Goal: Task Accomplishment & Management: Manage account settings

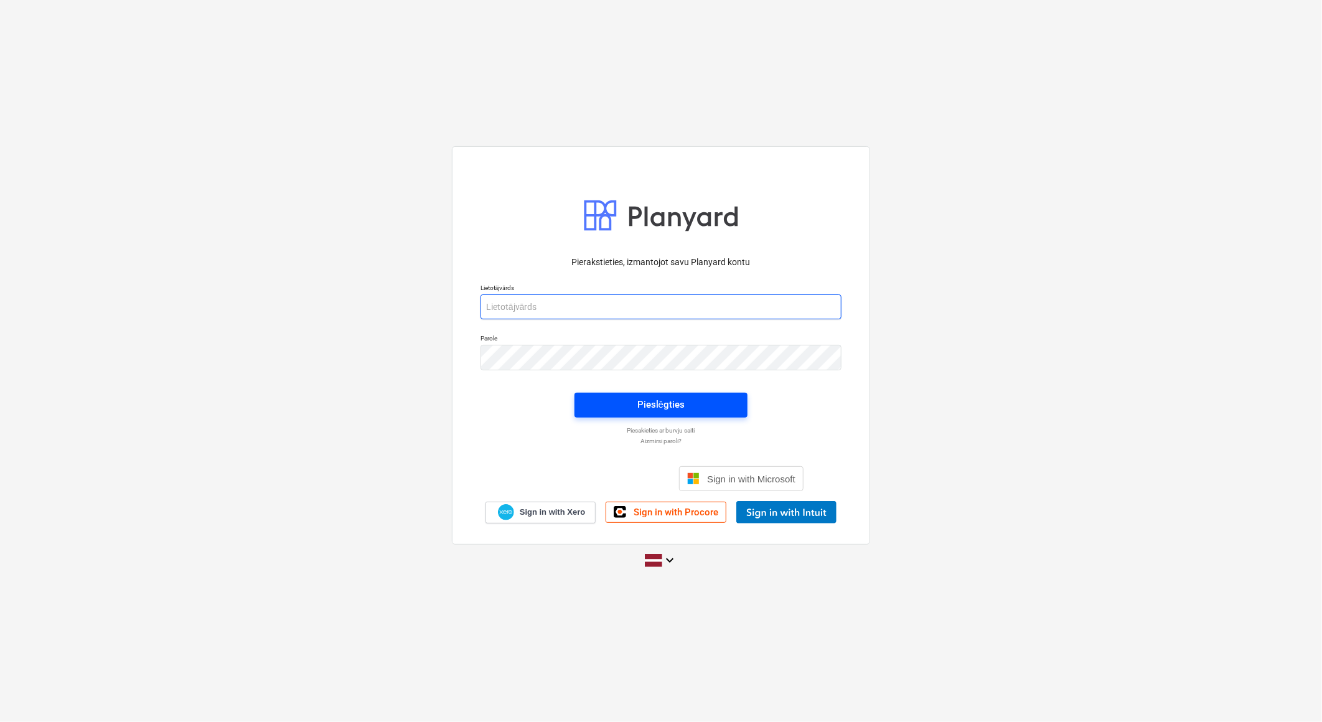
type input "[PERSON_NAME][EMAIL_ADDRESS][DOMAIN_NAME]"
click at [702, 411] on span "Pieslēgties" at bounding box center [661, 405] width 143 height 16
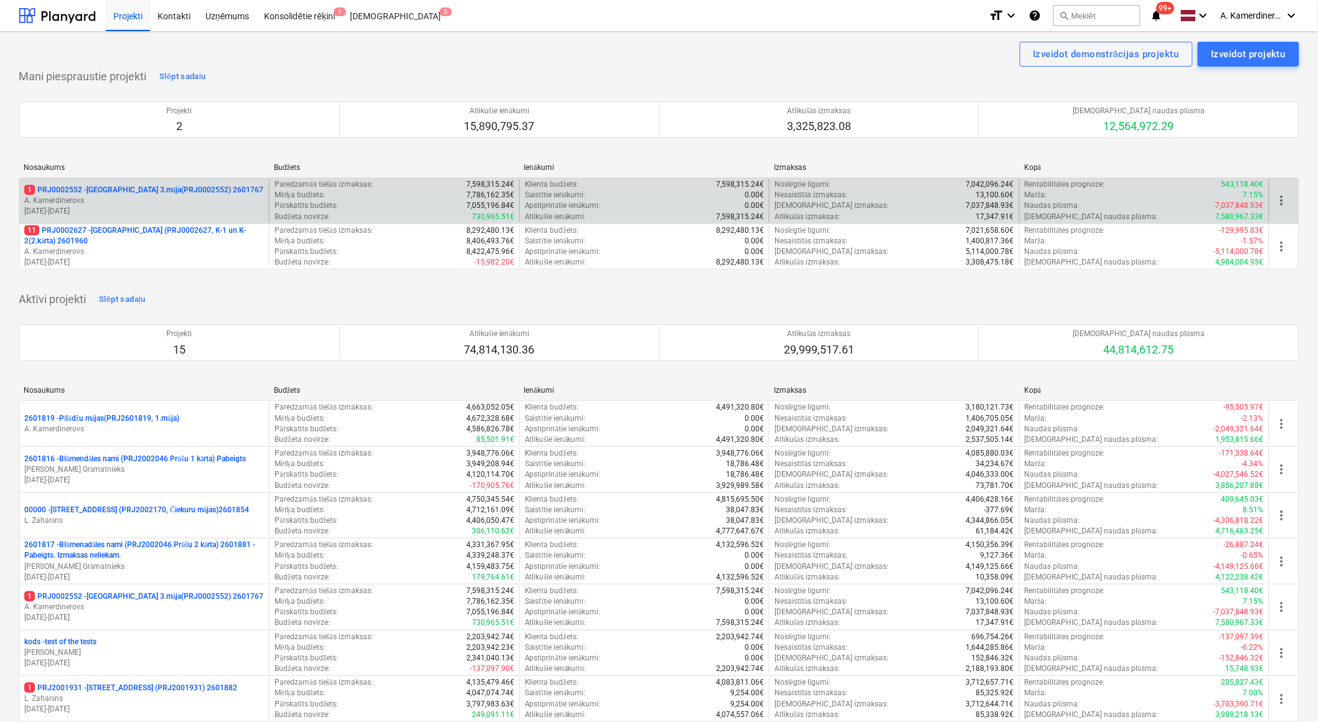
click at [153, 203] on p "A. Kamerdinerovs" at bounding box center [144, 200] width 240 height 11
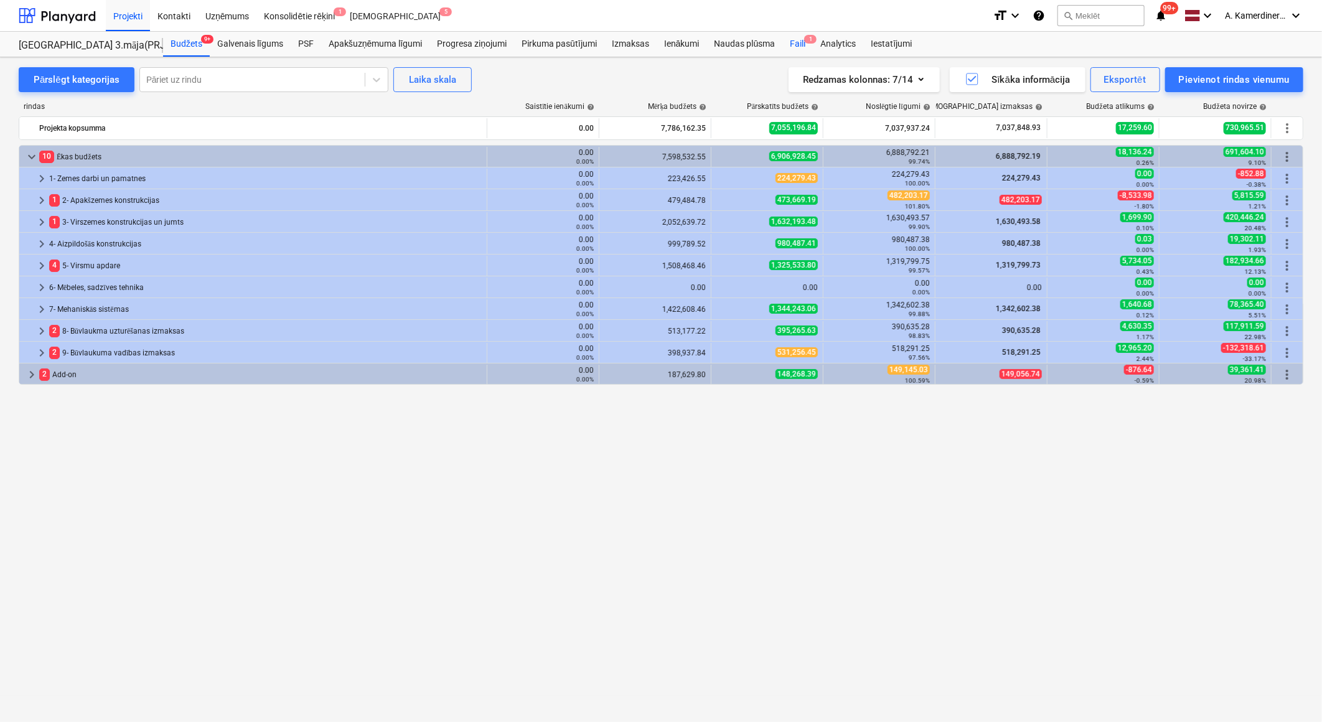
click at [801, 44] on div "Faili 1" at bounding box center [798, 44] width 31 height 25
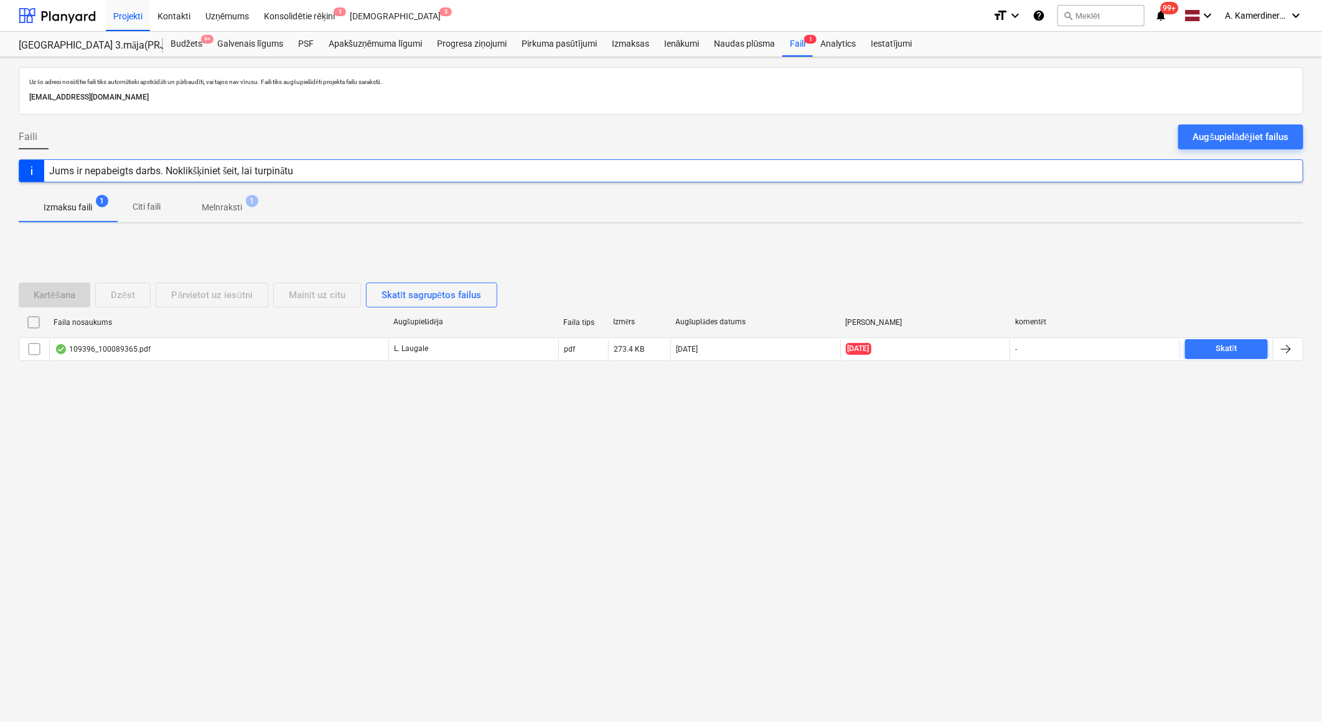
click at [225, 197] on span "Melnraksti 1" at bounding box center [222, 207] width 90 height 22
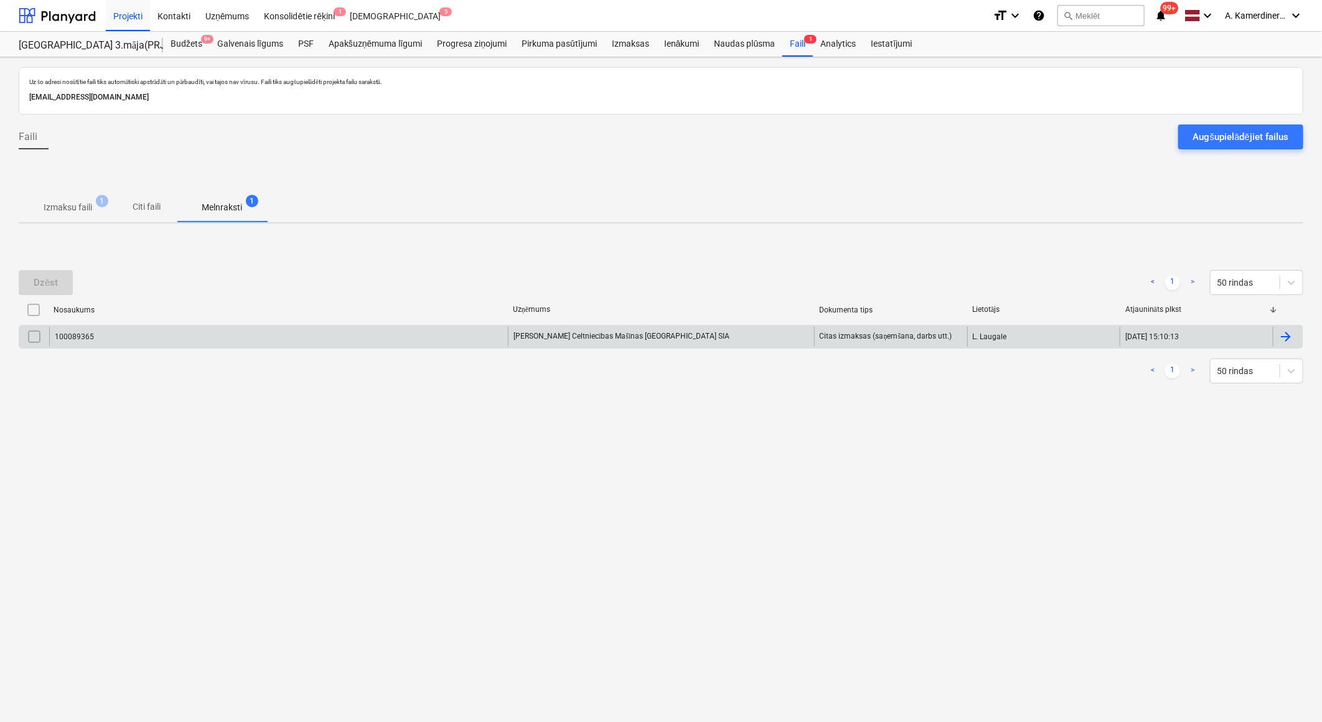
click at [311, 327] on div "100089365" at bounding box center [278, 337] width 459 height 20
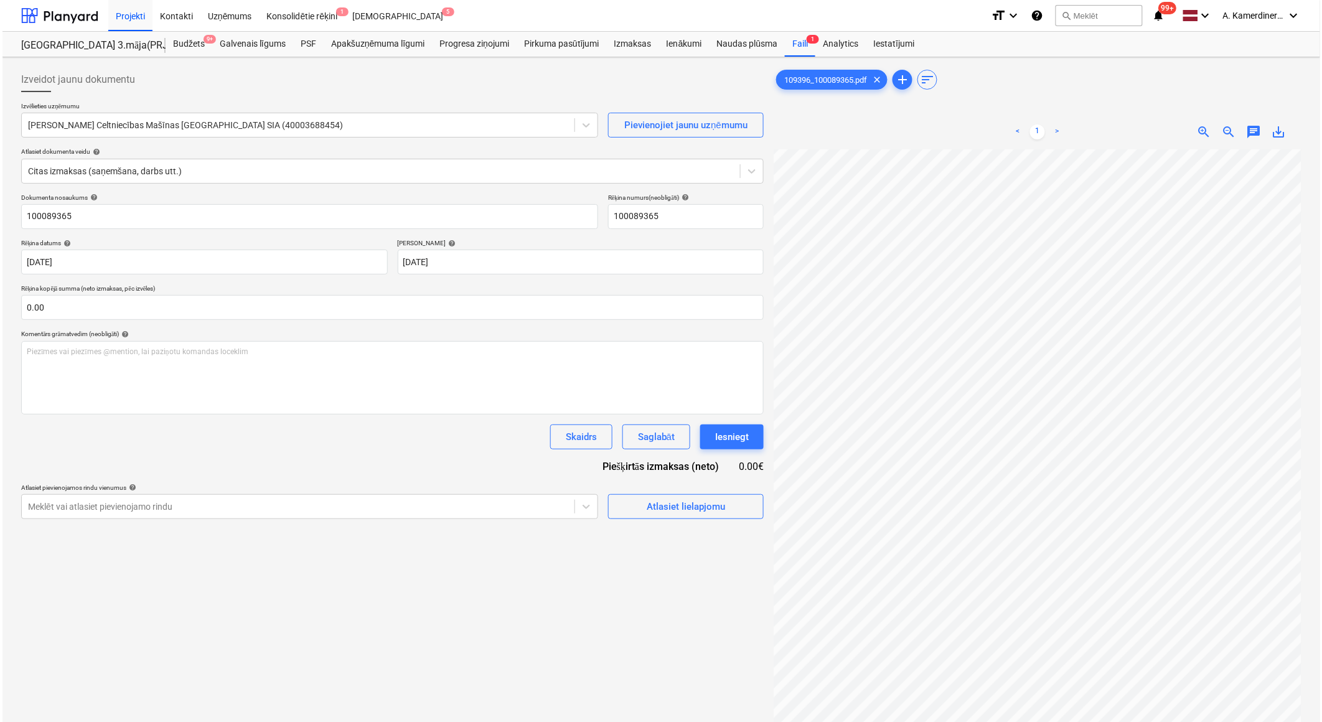
scroll to position [108, 34]
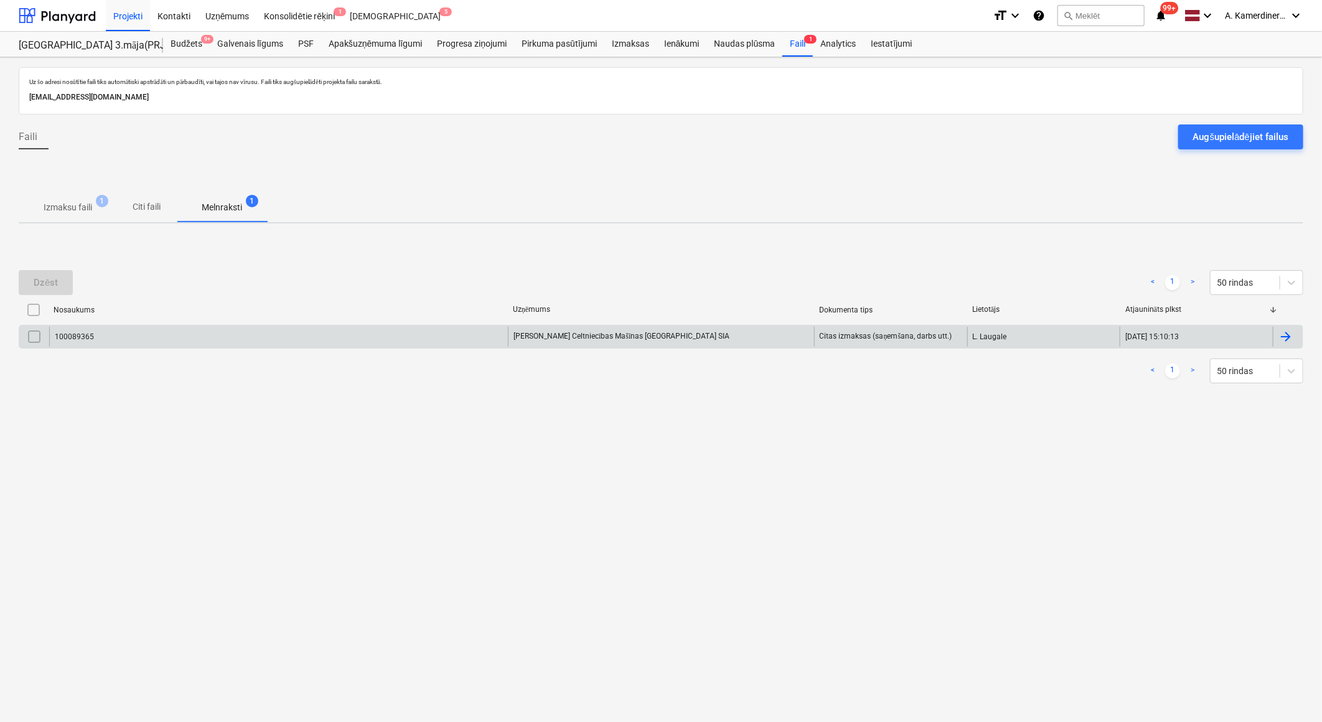
click at [35, 334] on input "checkbox" at bounding box center [34, 337] width 20 height 20
click at [50, 279] on div "Dzēst" at bounding box center [46, 283] width 24 height 16
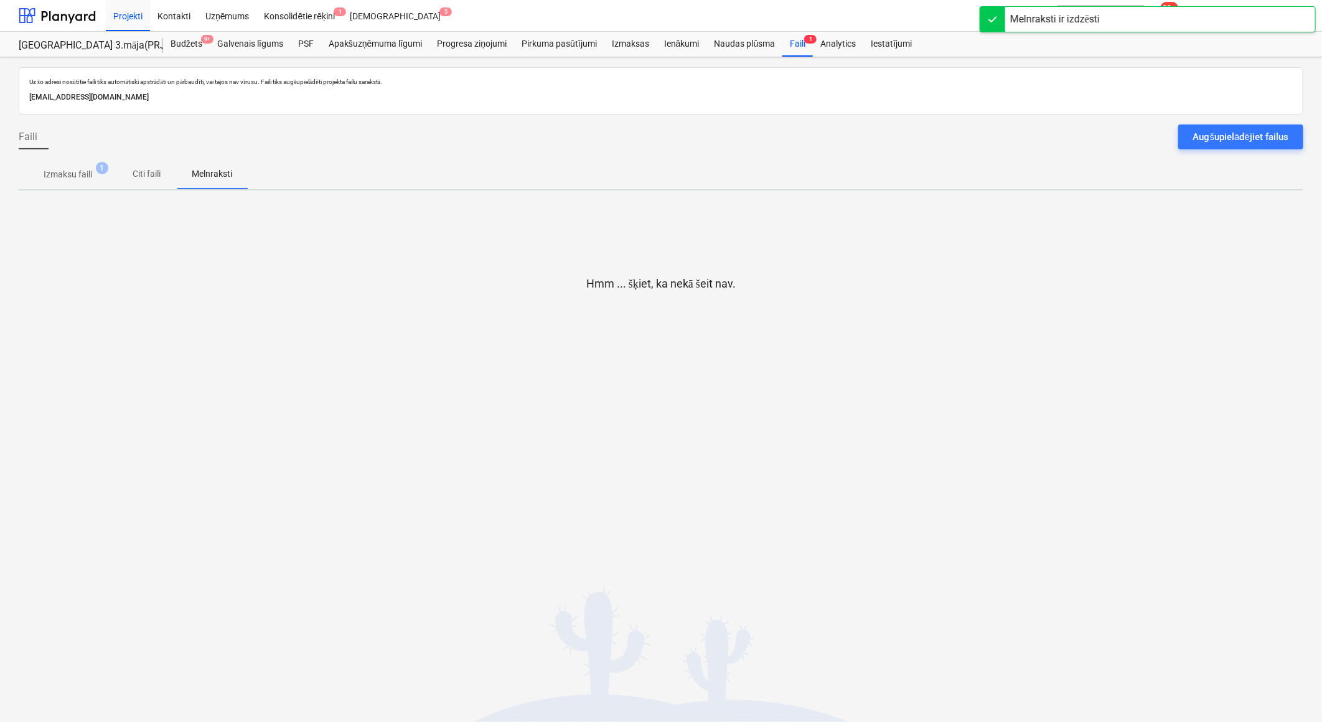
click at [70, 172] on p "Izmaksu faili" at bounding box center [68, 174] width 49 height 13
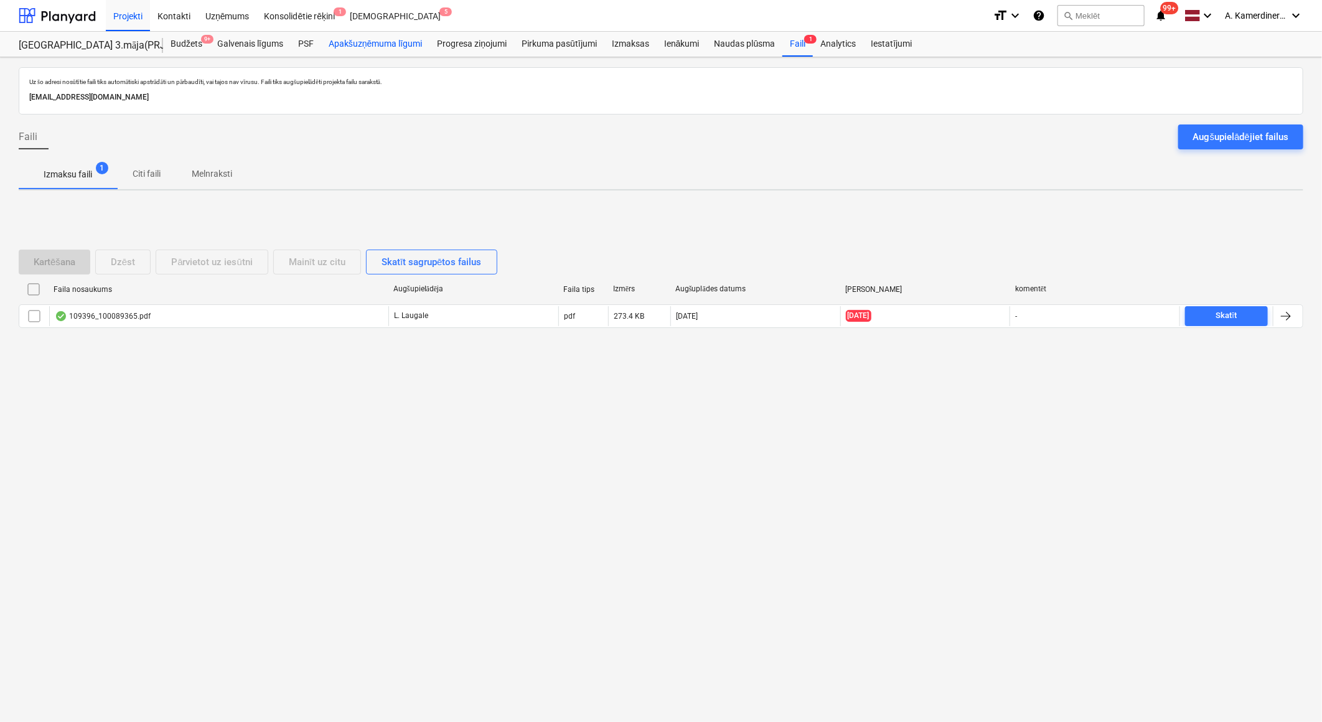
drag, startPoint x: 191, startPoint y: 42, endPoint x: 399, endPoint y: 47, distance: 208.6
click at [191, 42] on div "Budžets 9+" at bounding box center [186, 44] width 47 height 25
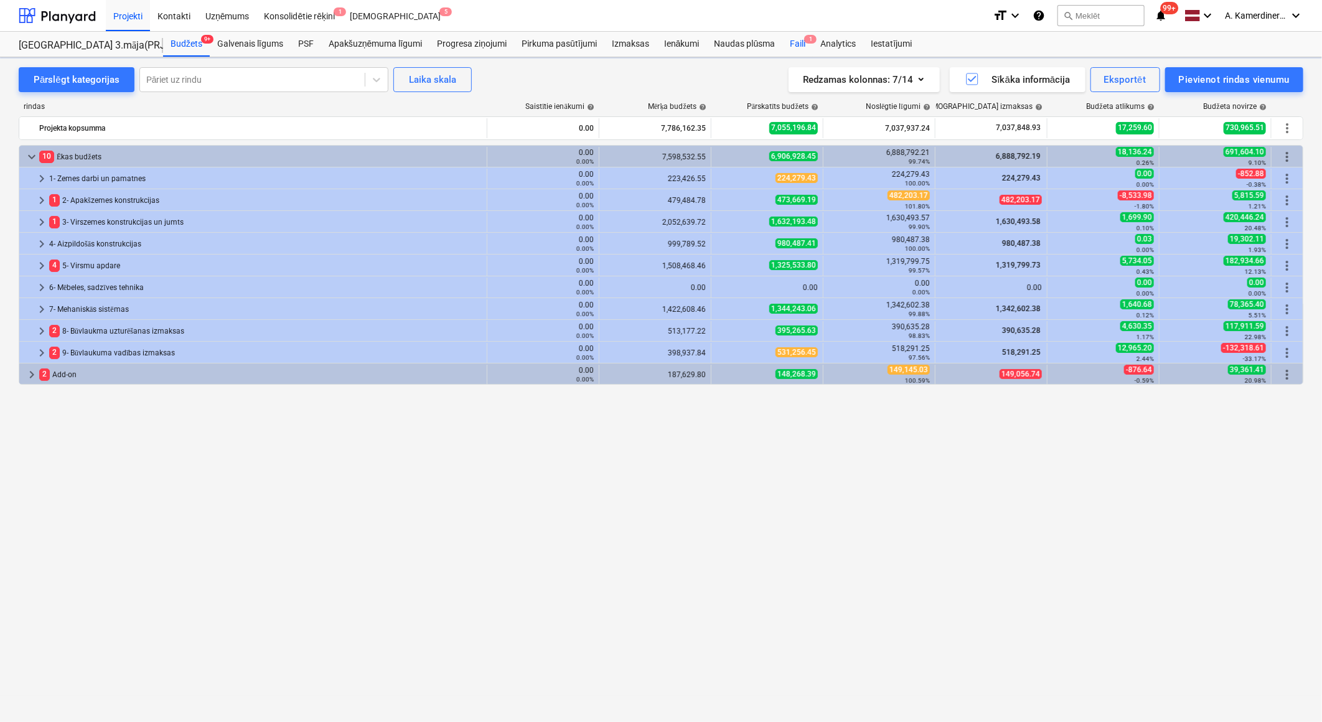
click at [801, 46] on div "Faili 1" at bounding box center [798, 44] width 31 height 25
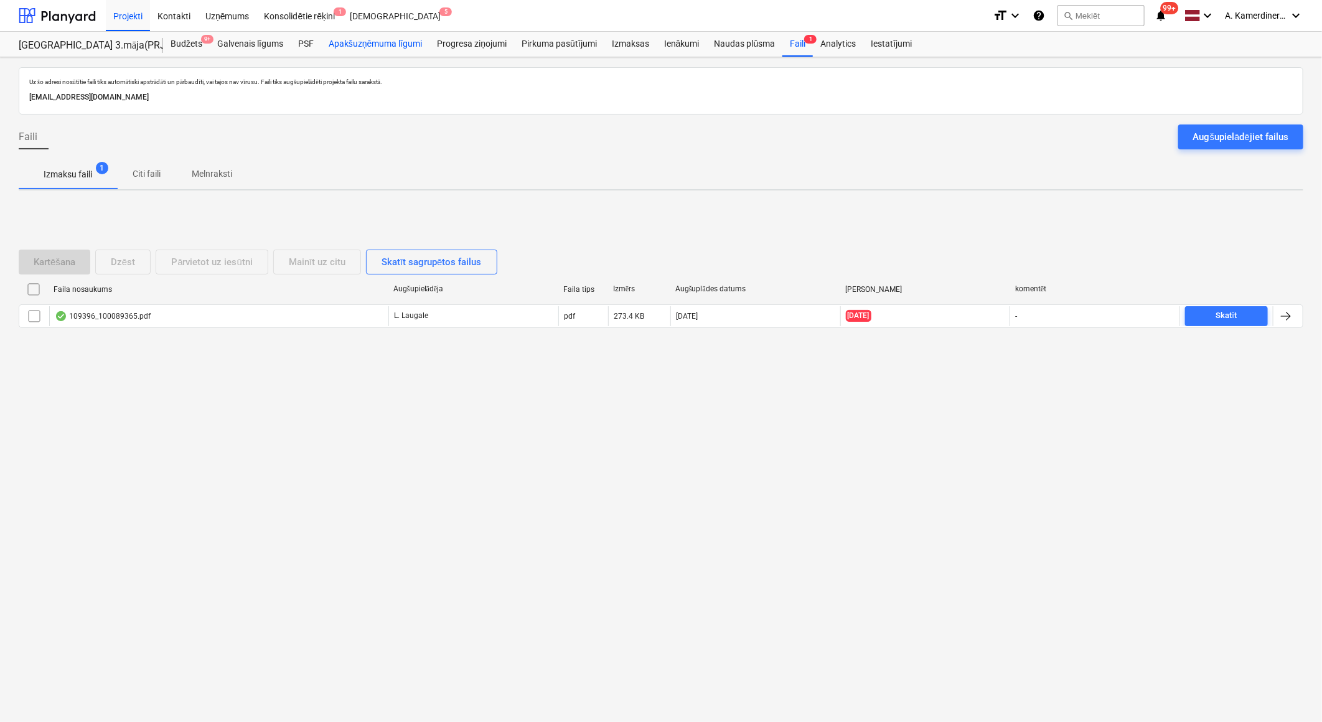
click at [362, 45] on div "Apakšuzņēmuma līgumi" at bounding box center [375, 44] width 108 height 25
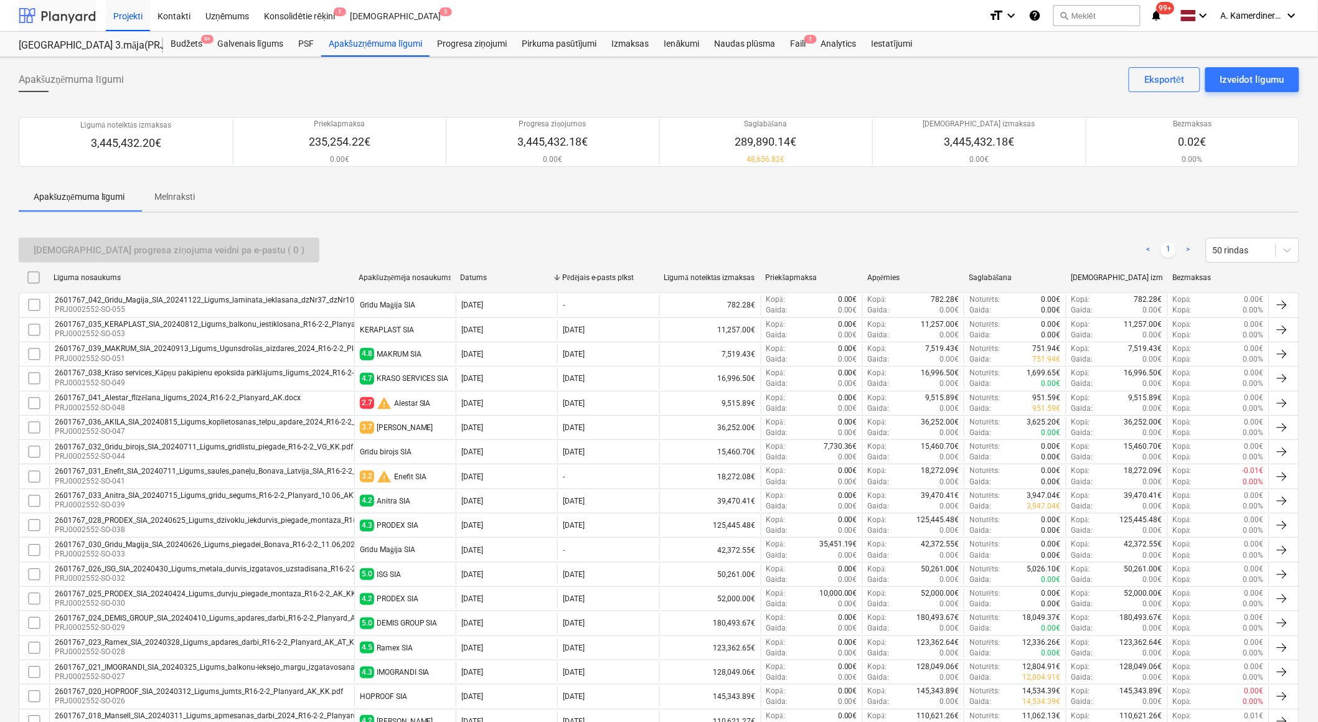
click at [62, 21] on div at bounding box center [57, 15] width 77 height 31
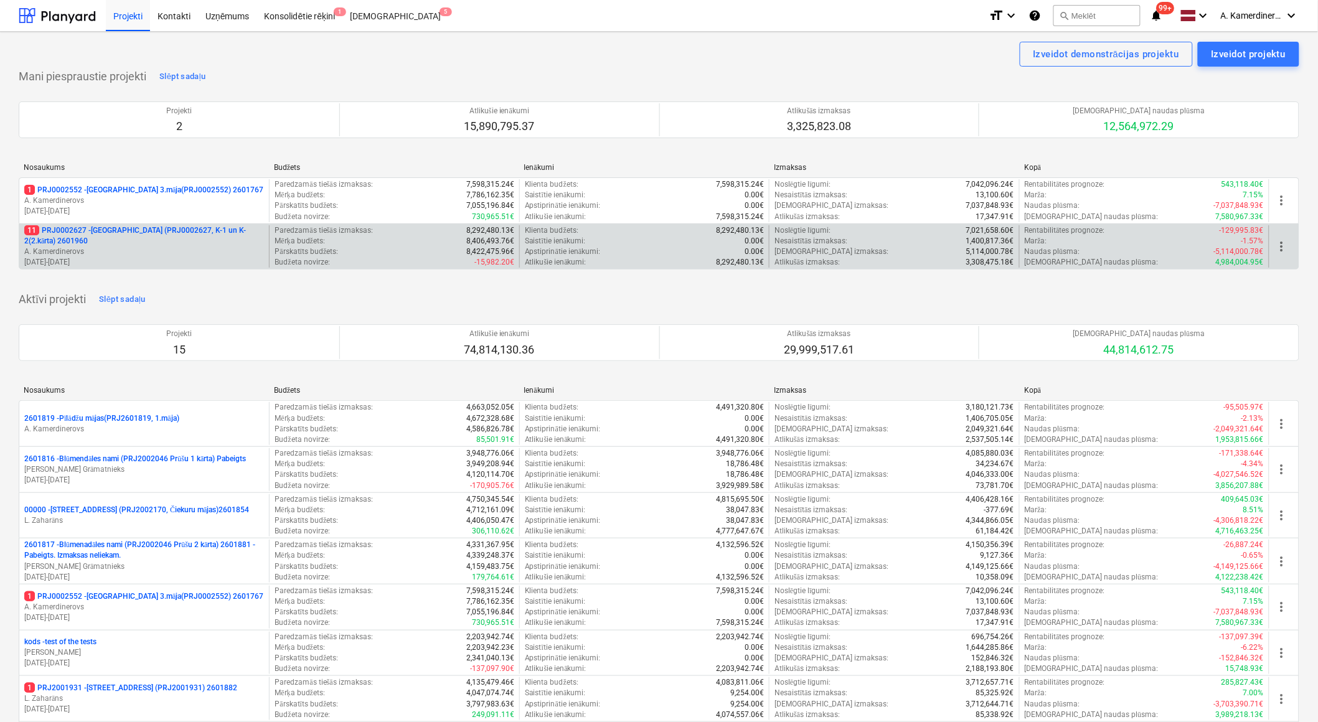
click at [131, 239] on p "11 PRJ0002627 - [GEOGRAPHIC_DATA] (PRJ0002627, K-1 un K-2(2.kārta) 2601960" at bounding box center [144, 235] width 240 height 21
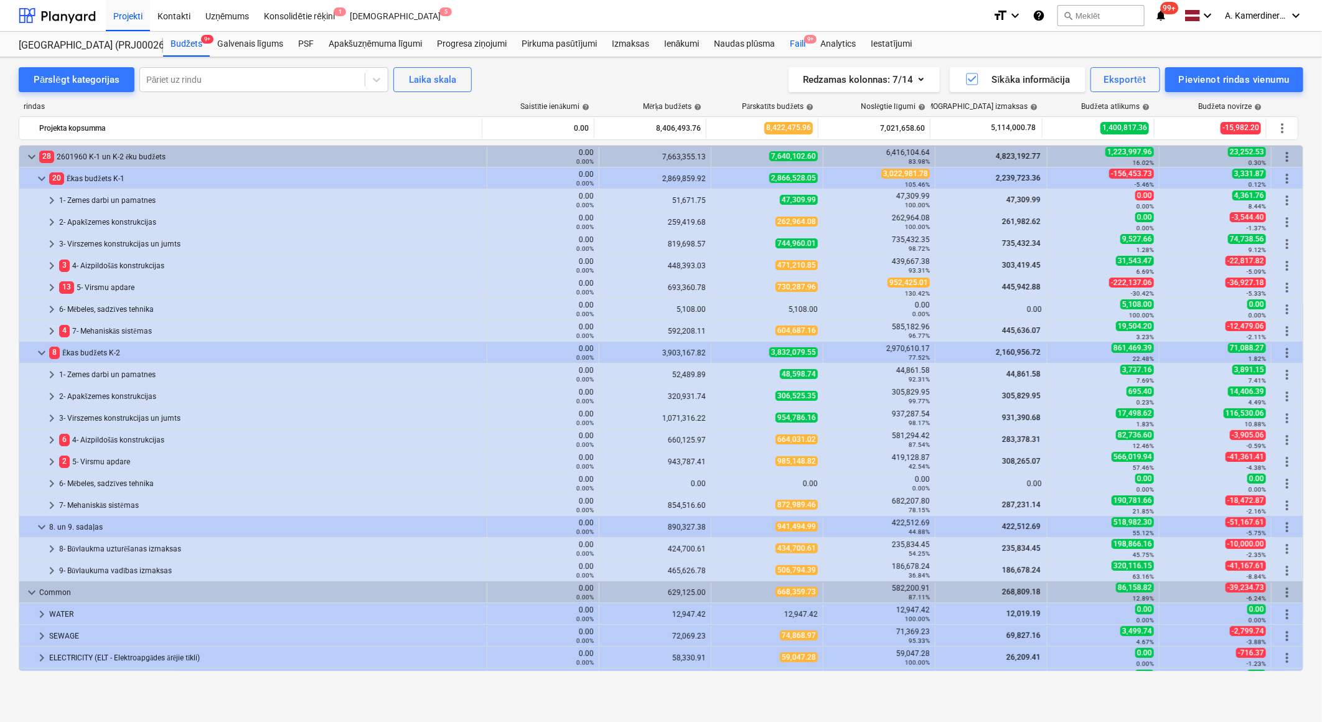
click at [801, 40] on div "Faili 9+" at bounding box center [798, 44] width 31 height 25
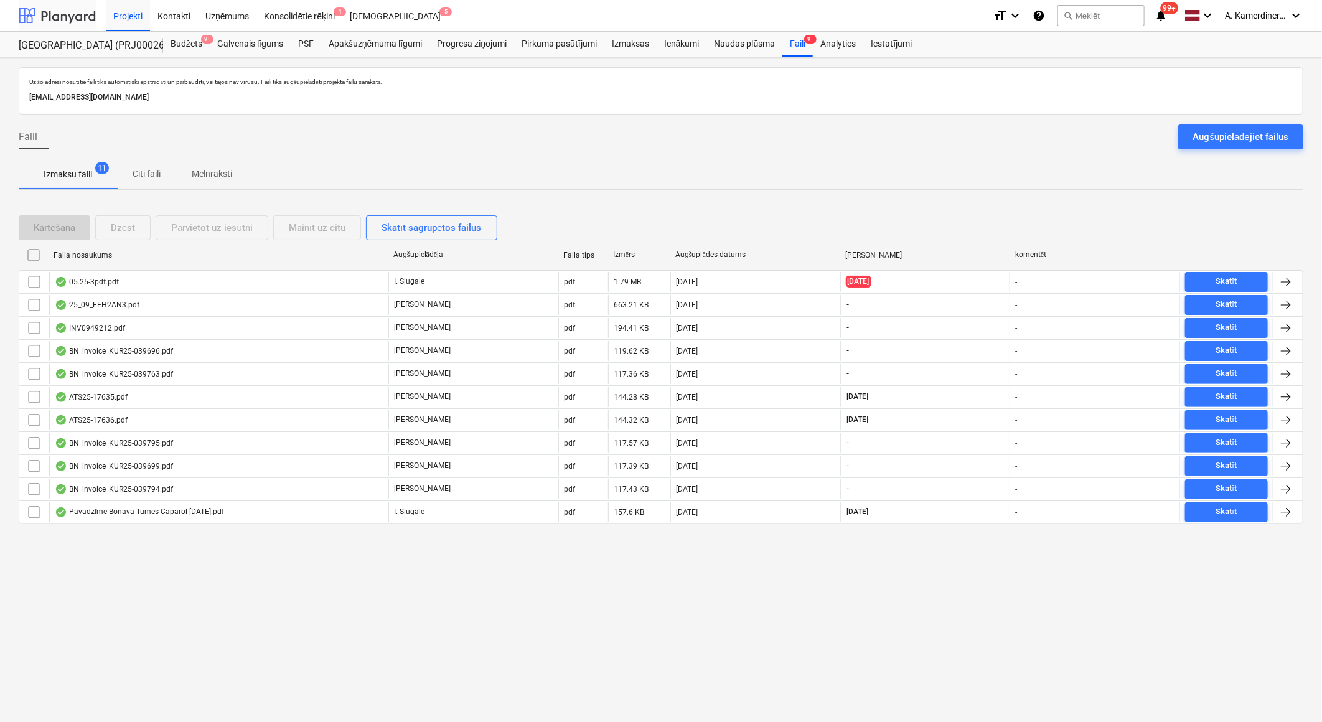
click at [48, 17] on div at bounding box center [57, 15] width 77 height 31
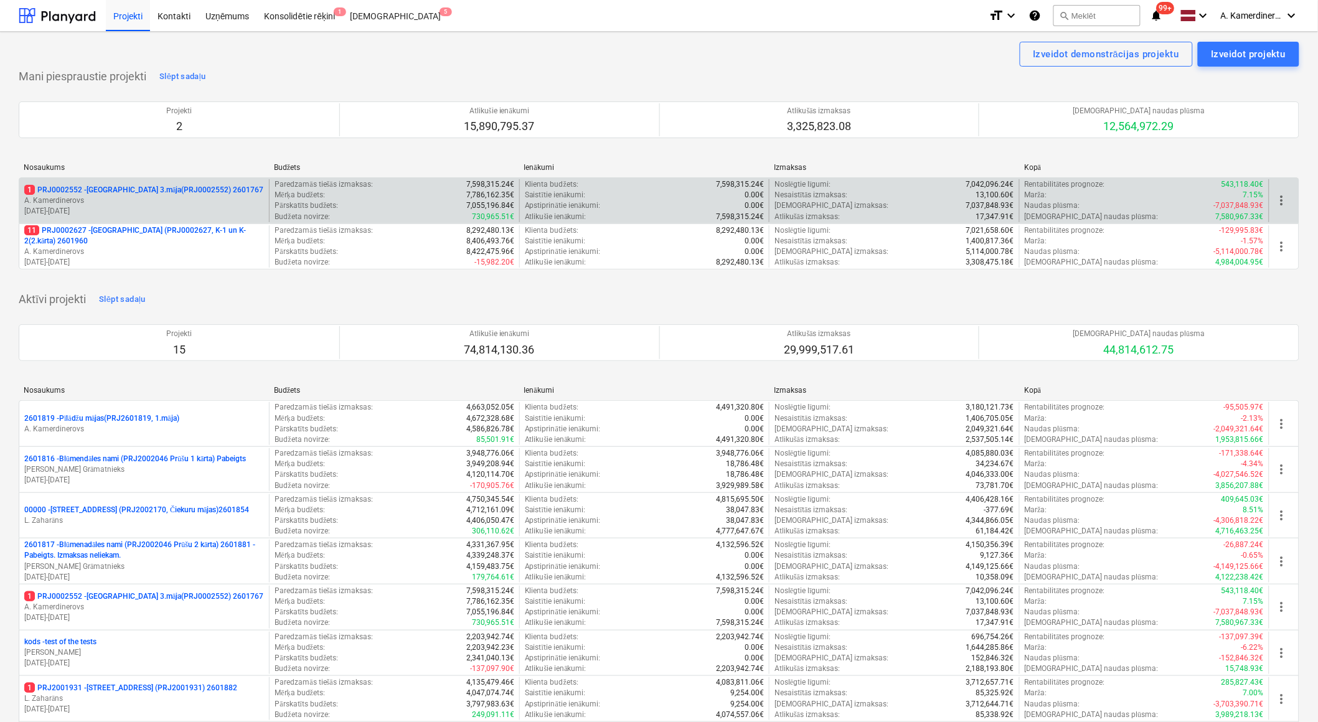
click at [88, 202] on p "A. Kamerdinerovs" at bounding box center [144, 200] width 240 height 11
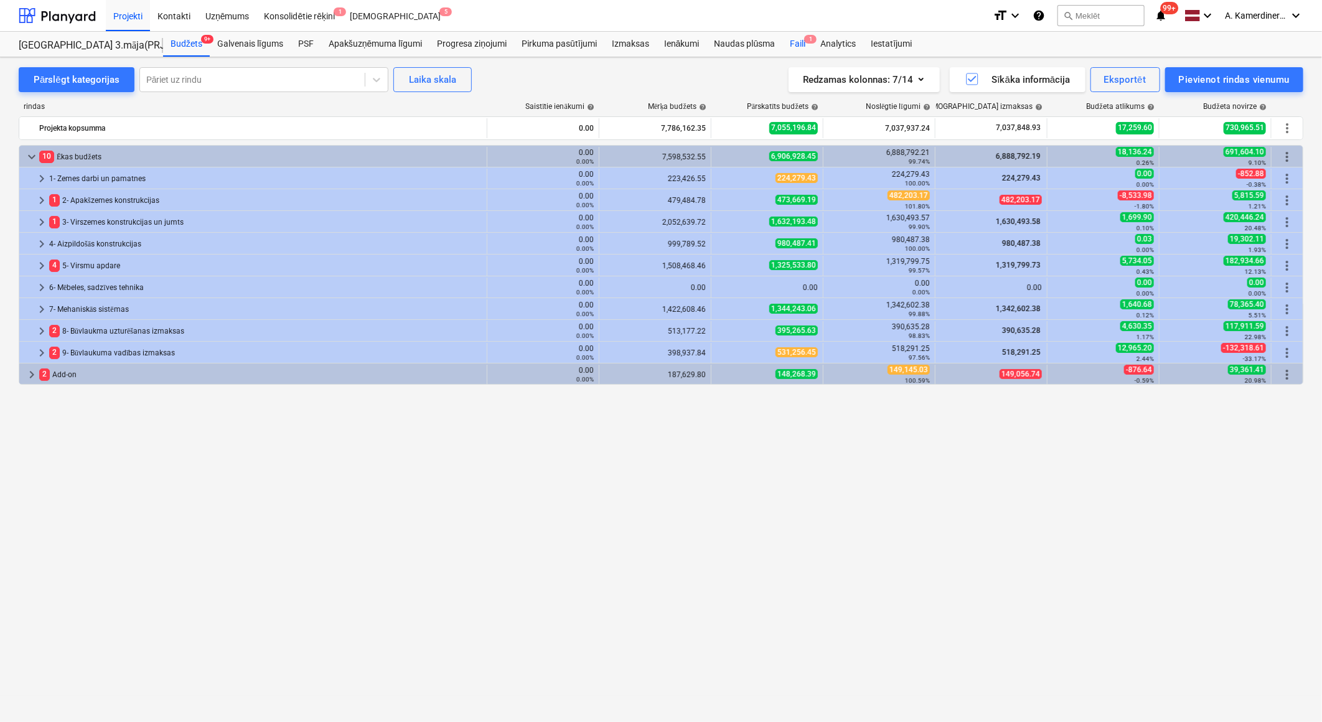
click at [795, 36] on div "Faili 1" at bounding box center [798, 44] width 31 height 25
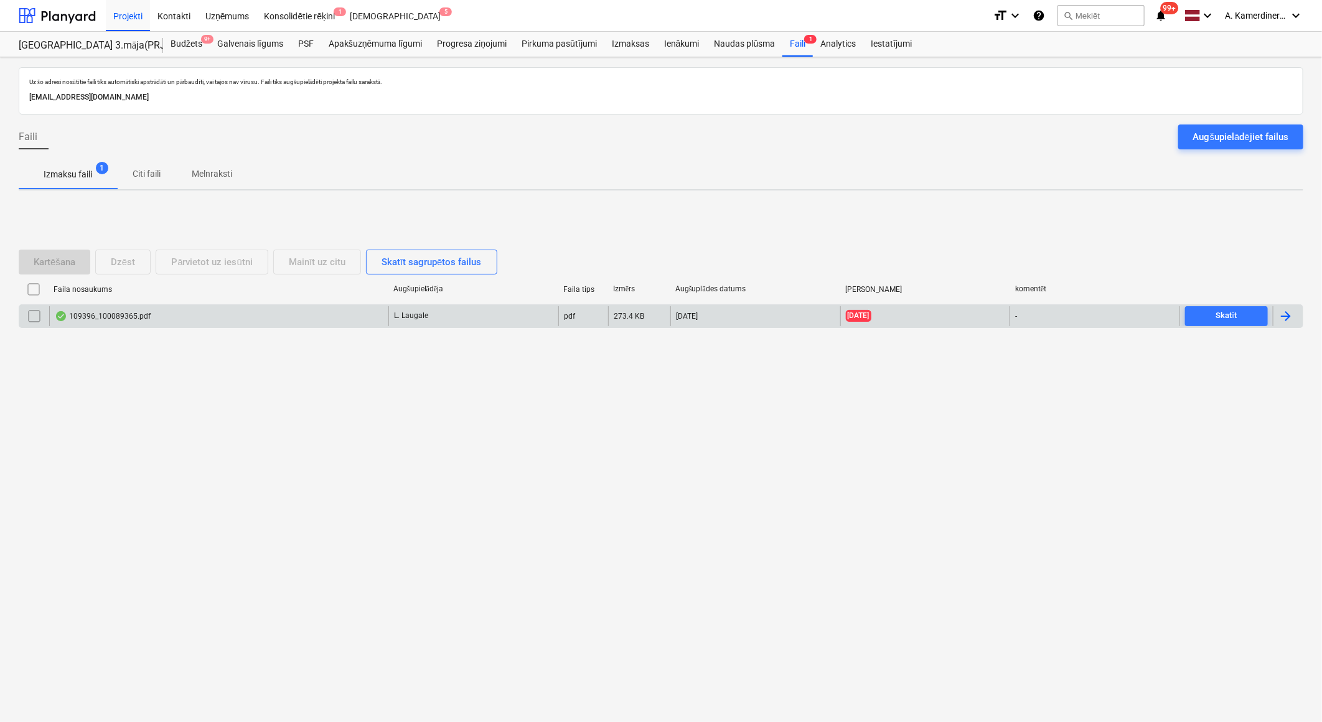
click at [159, 316] on div "109396_100089365.pdf" at bounding box center [218, 316] width 339 height 20
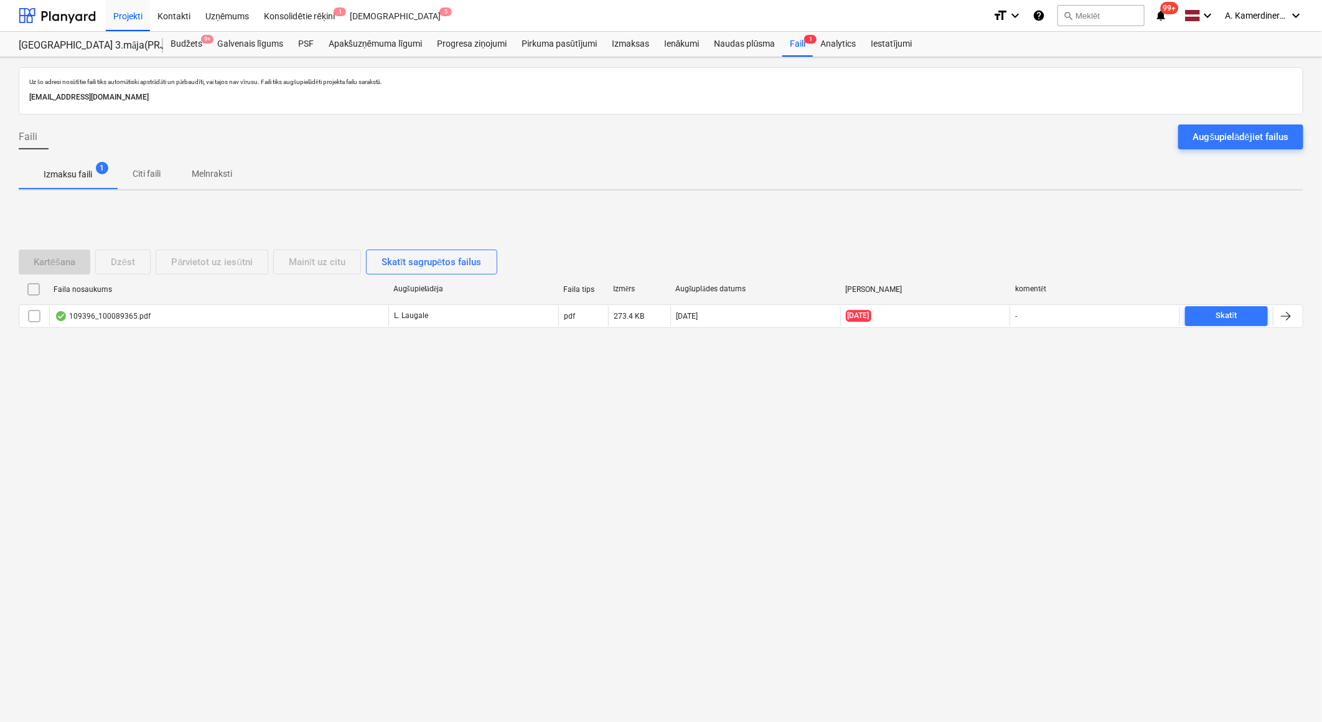
click at [29, 324] on input "checkbox" at bounding box center [34, 316] width 20 height 20
click at [116, 266] on div "Dzēst" at bounding box center [123, 262] width 24 height 16
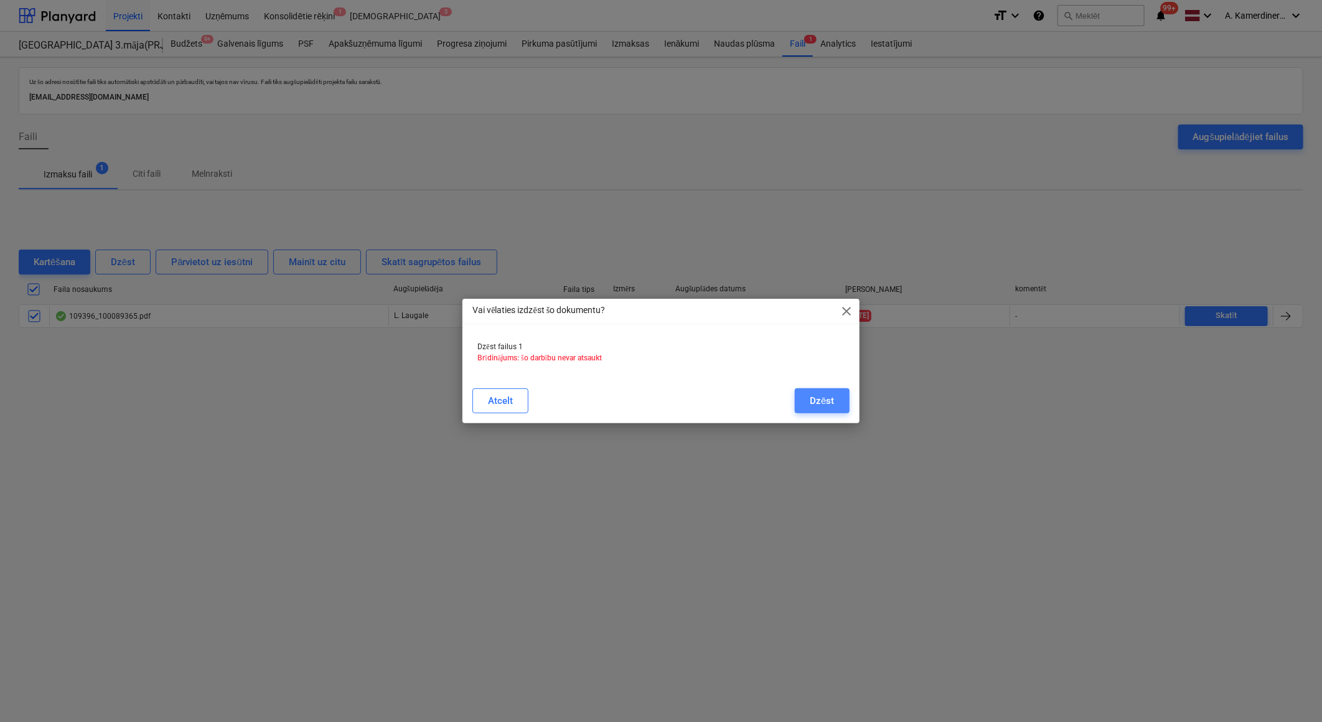
click at [828, 402] on div "Dzēst" at bounding box center [822, 401] width 24 height 16
